Goal: Transaction & Acquisition: Subscribe to service/newsletter

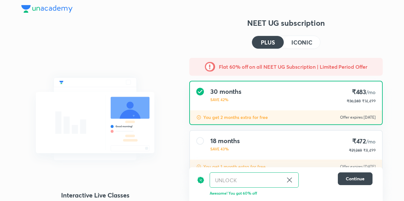
click at [304, 42] on h4 "ICONIC" at bounding box center [302, 42] width 21 height 6
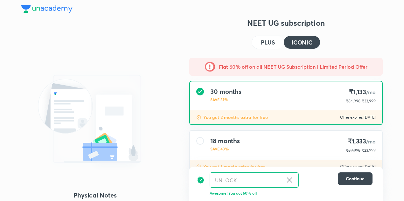
click at [261, 40] on h4 "PLUS" at bounding box center [268, 42] width 14 height 6
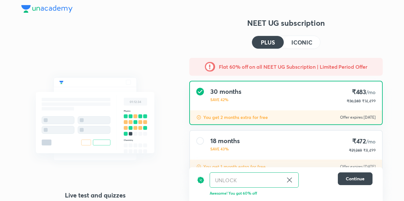
click at [300, 42] on h4 "ICONIC" at bounding box center [302, 42] width 21 height 6
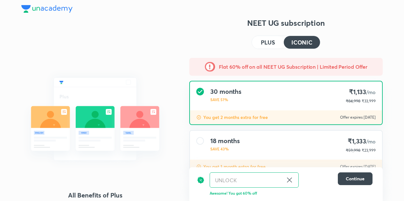
click at [273, 42] on h4 "PLUS" at bounding box center [268, 42] width 14 height 6
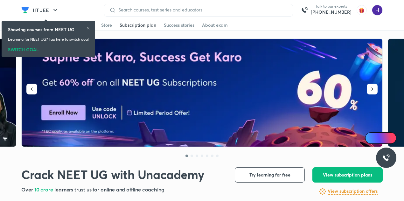
click at [147, 25] on div "Subscription plan" at bounding box center [138, 25] width 37 height 6
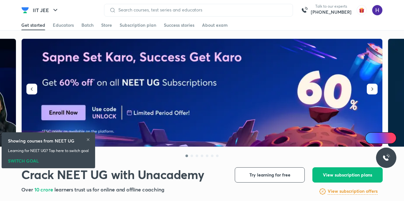
scroll to position [111, 0]
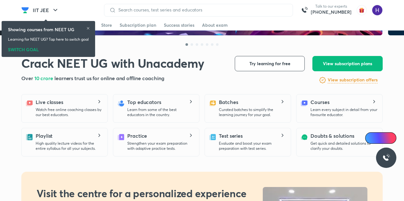
click at [342, 81] on h6 "View subscription offers" at bounding box center [353, 80] width 50 height 7
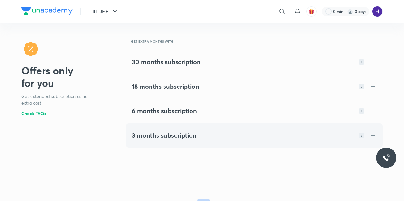
click at [228, 133] on div "3 months subscription 2" at bounding box center [255, 136] width 246 height 8
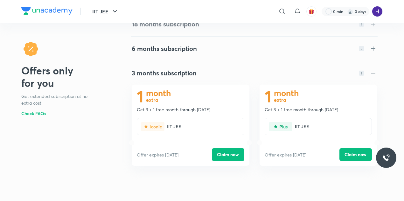
scroll to position [63, 0]
click at [81, 105] on p "Get extended subscription at no extra cost" at bounding box center [57, 99] width 72 height 13
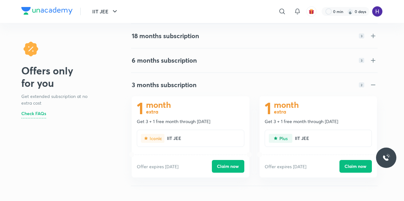
click at [184, 86] on h4 "3 months subscription" at bounding box center [164, 85] width 65 height 8
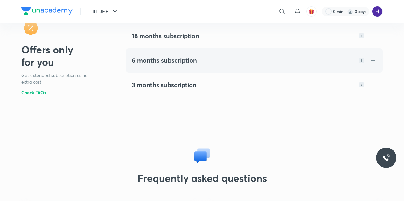
click at [163, 62] on h4 "6 months subscription" at bounding box center [164, 61] width 65 height 8
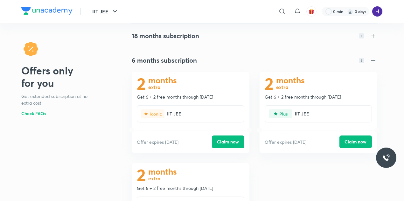
click at [141, 96] on p "Get 6 + 2 free months through 05 Jun 2026" at bounding box center [190, 97] width 107 height 6
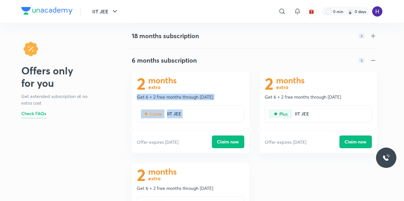
drag, startPoint x: 141, startPoint y: 96, endPoint x: 216, endPoint y: 100, distance: 74.6
click at [216, 100] on div "2 months extra Get 6 + 2 free months through 05 Jun 2026 IIT JEE Offer expires …" at bounding box center [191, 112] width 118 height 81
click at [216, 97] on p "Get 6 + 2 free months through 05 Jun 2026" at bounding box center [190, 97] width 107 height 6
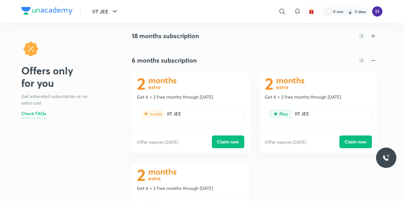
click at [200, 58] on div "6 months subscription 3" at bounding box center [255, 61] width 246 height 8
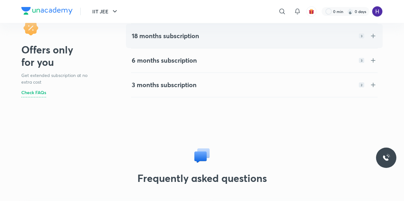
click at [169, 36] on h4 "18 months subscription" at bounding box center [166, 36] width 68 height 8
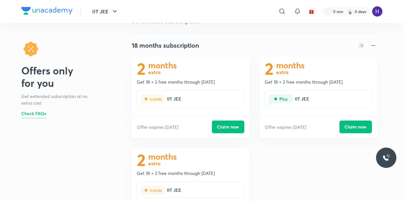
scroll to position [40, 0]
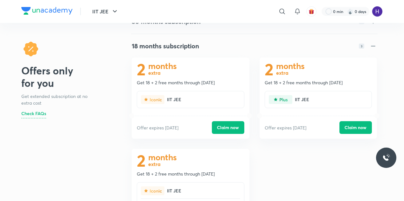
click at [179, 49] on h4 "18 months subscription" at bounding box center [166, 46] width 68 height 8
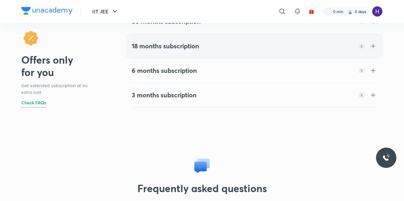
scroll to position [27, 0]
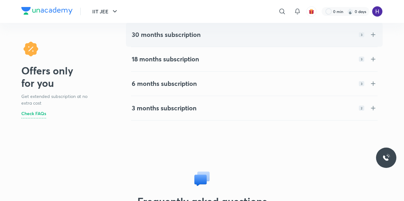
click at [189, 35] on h4 "30 months subscription" at bounding box center [166, 35] width 69 height 8
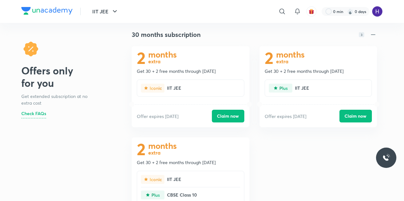
scroll to position [27, 0]
click at [203, 32] on div "30 months subscription 3" at bounding box center [255, 35] width 246 height 8
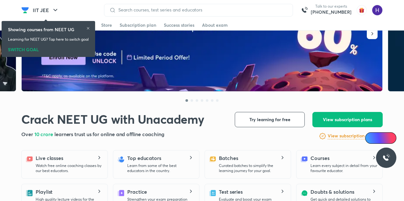
scroll to position [55, 0]
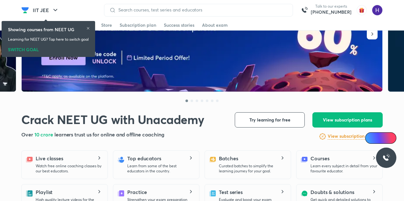
click at [342, 139] on h6 "View subscription offers" at bounding box center [353, 136] width 50 height 7
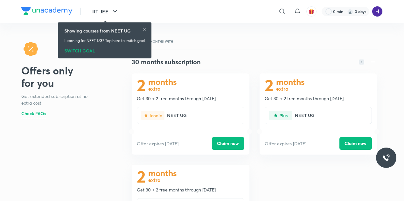
click at [286, 63] on div "30 months subscription 3" at bounding box center [255, 62] width 246 height 8
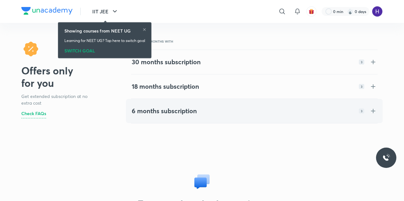
click at [210, 107] on div "6 months subscription 3" at bounding box center [255, 111] width 256 height 23
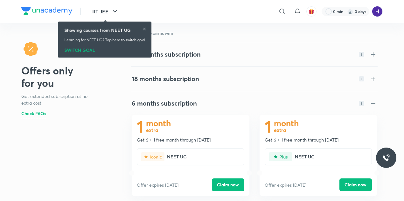
scroll to position [7, 0]
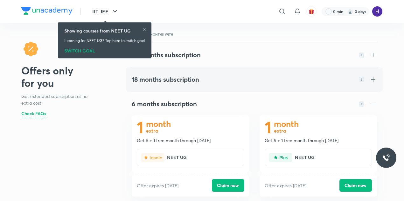
click at [213, 77] on div "18 months subscription 3" at bounding box center [255, 80] width 246 height 8
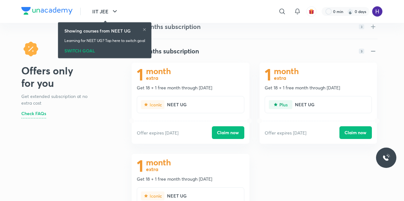
scroll to position [0, 0]
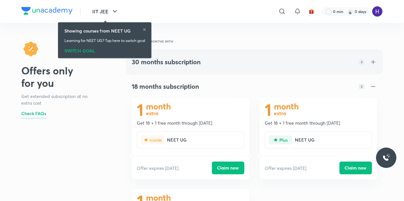
click at [203, 56] on div "30 months subscription 3" at bounding box center [255, 62] width 256 height 23
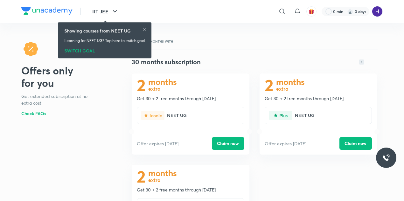
click at [203, 100] on p "Get 30 + 2 free months through [DATE]" at bounding box center [190, 99] width 107 height 6
drag, startPoint x: 203, startPoint y: 100, endPoint x: 227, endPoint y: 101, distance: 23.6
click at [227, 101] on p "Get 30 + 2 free months through [DATE]" at bounding box center [190, 99] width 107 height 6
click at [117, 136] on div "Offers only for you Get extended subscription at no extra cost Check FAQs GET E…" at bounding box center [202, 194] width 362 height 311
